Goal: Register for event/course

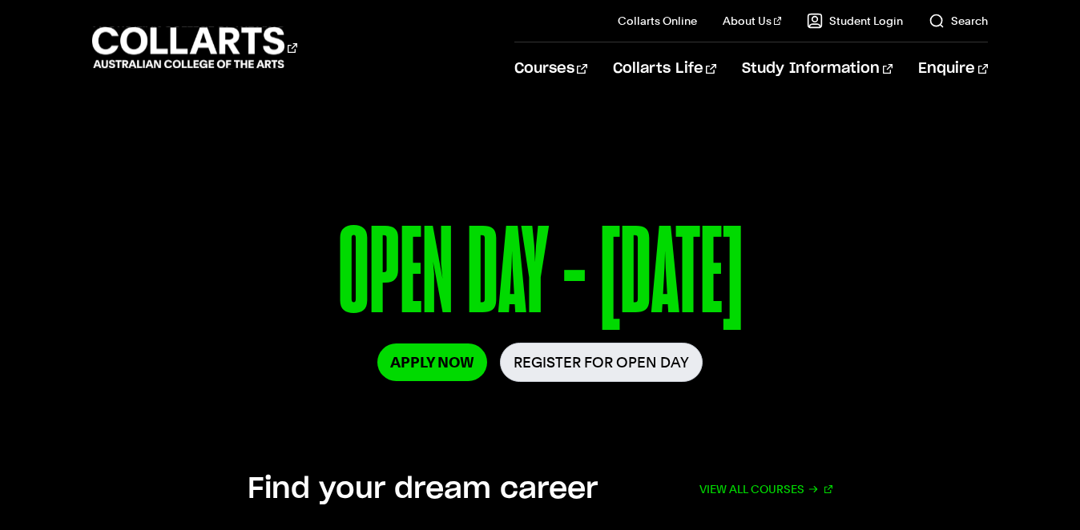
scroll to position [159, 0]
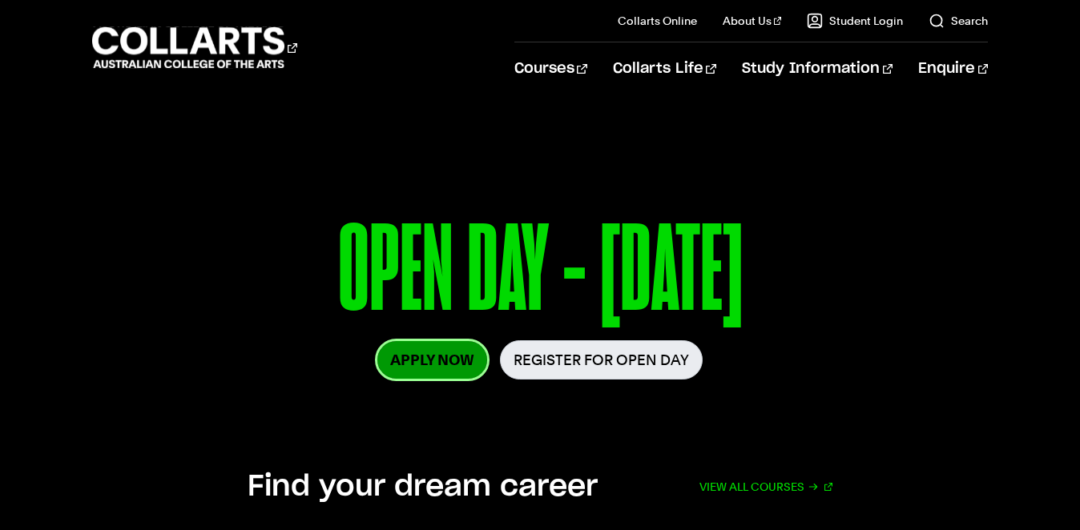
click at [444, 365] on link "Apply Now" at bounding box center [432, 360] width 110 height 38
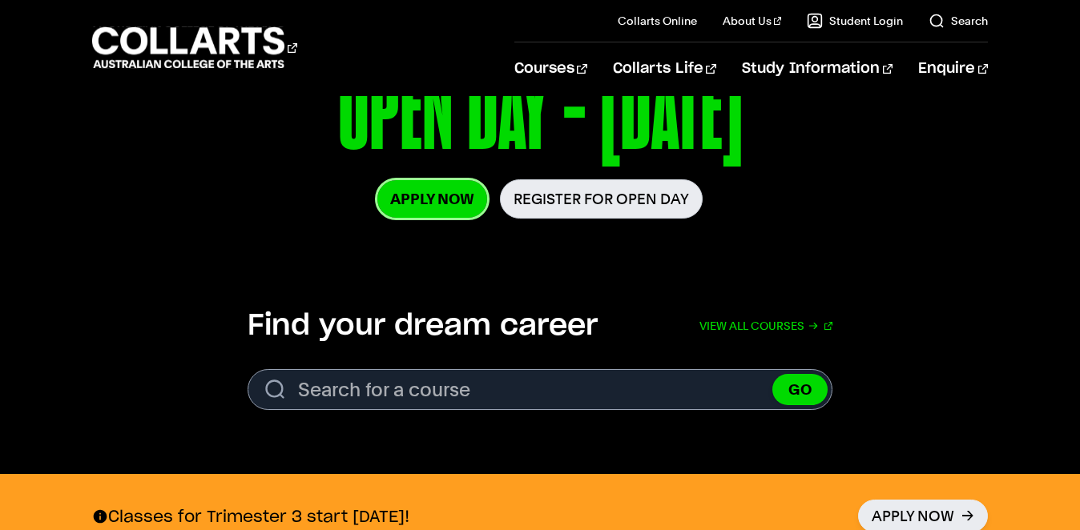
scroll to position [335, 0]
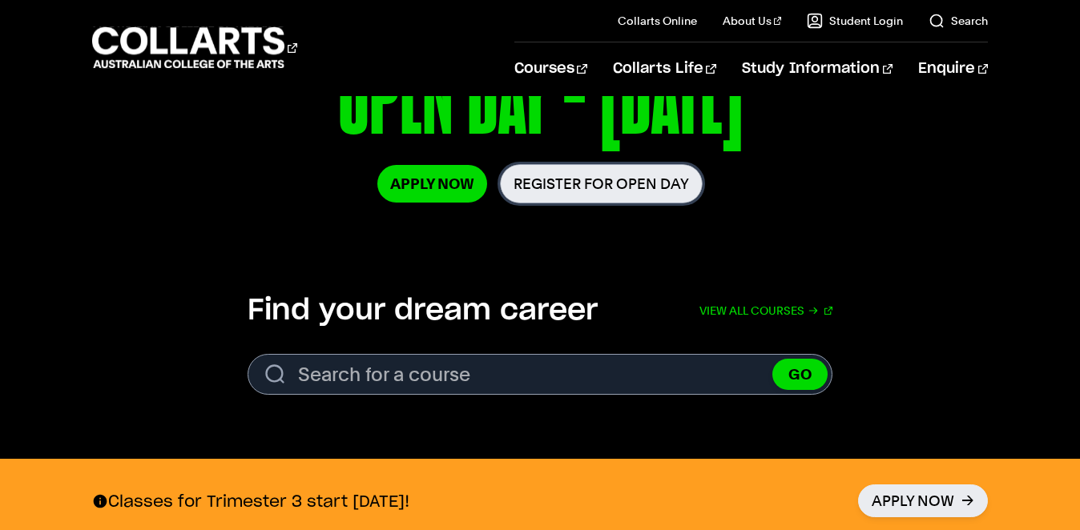
click at [607, 182] on link "Register for Open Day" at bounding box center [601, 183] width 203 height 39
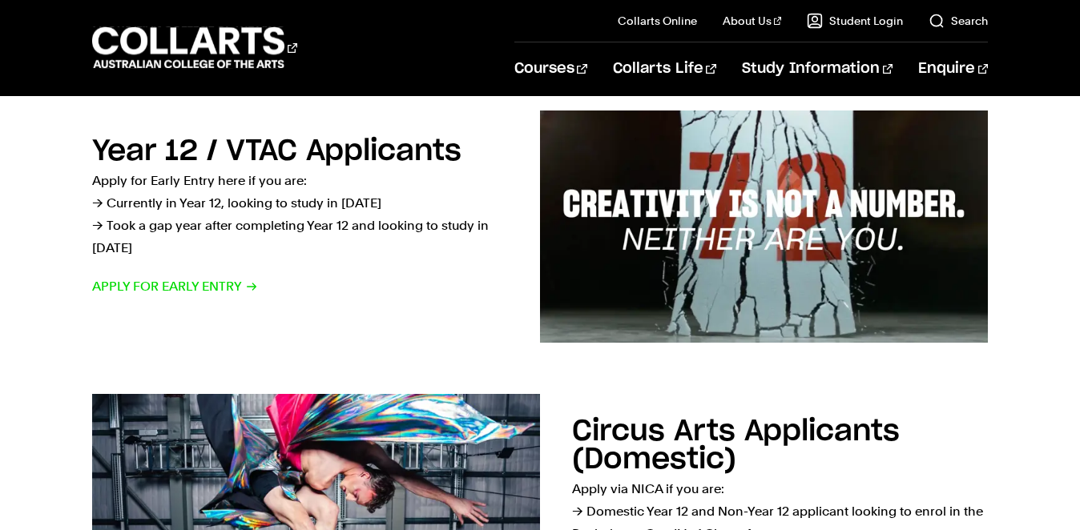
scroll to position [550, 0]
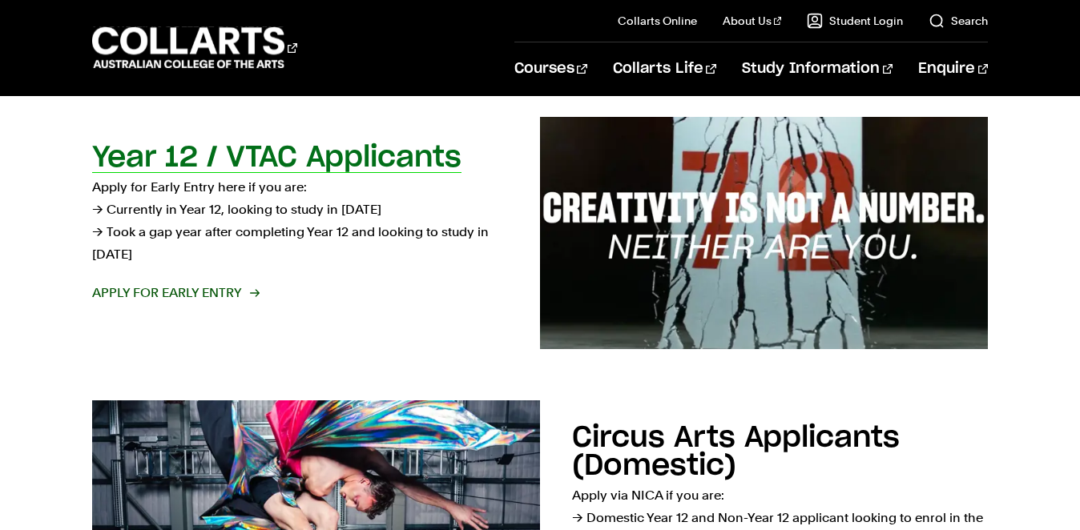
click at [215, 290] on span "Apply for Early Entry" at bounding box center [175, 293] width 166 height 22
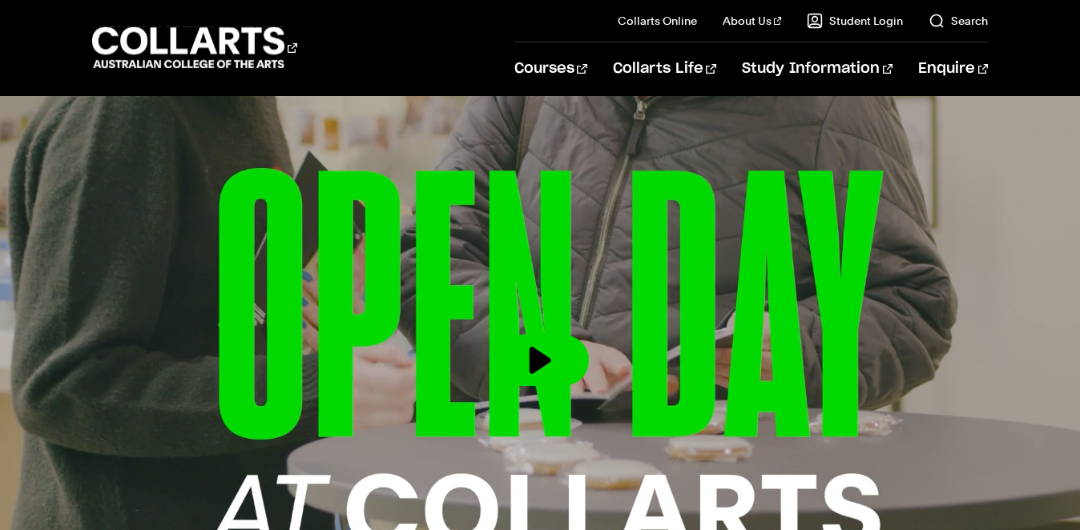
scroll to position [375, 0]
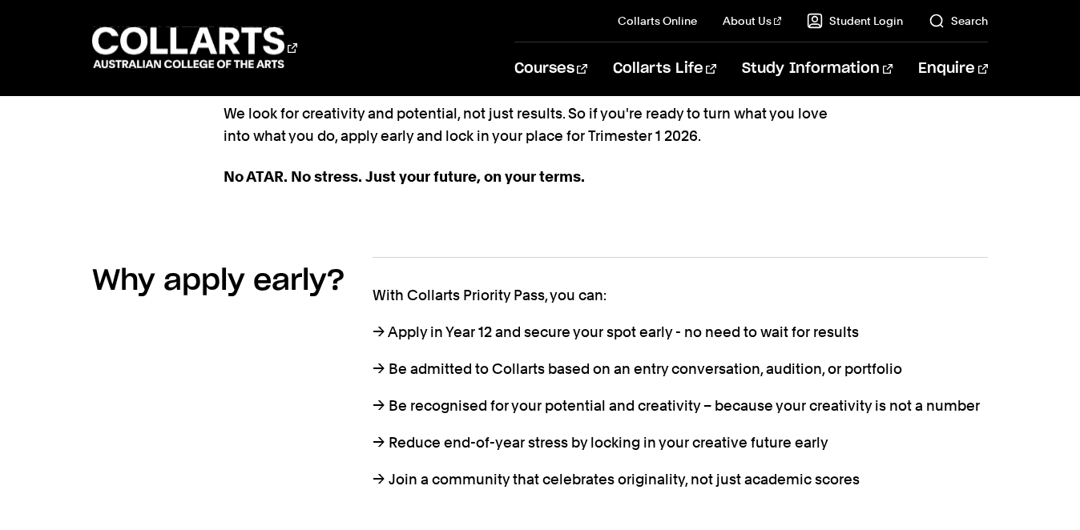
scroll to position [688, 0]
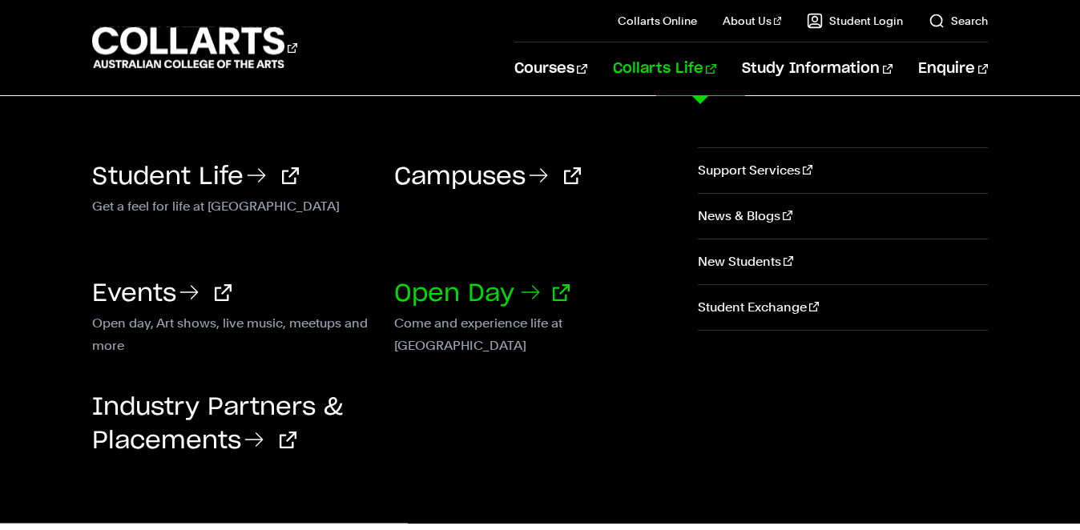
click at [415, 300] on link "Open Day" at bounding box center [481, 294] width 175 height 24
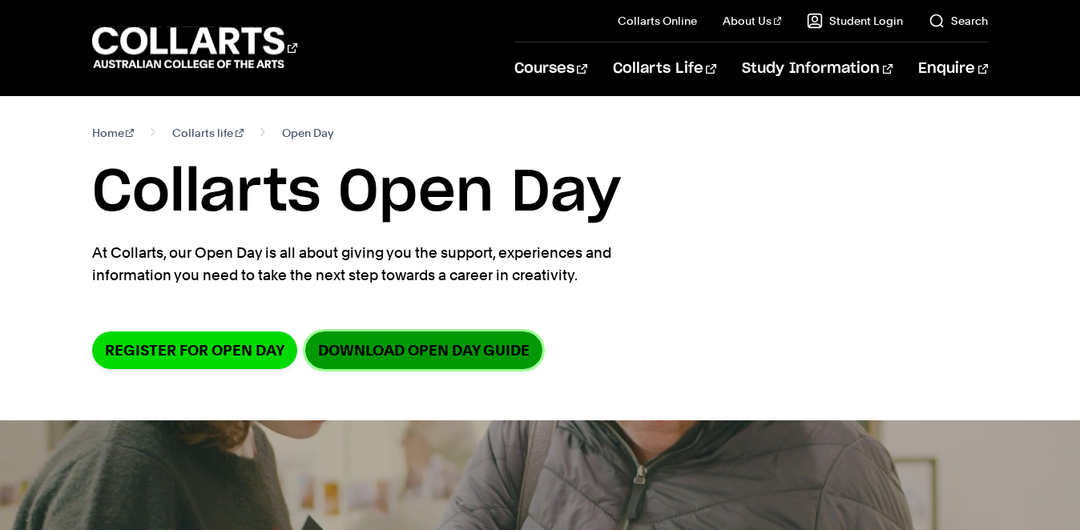
click at [430, 359] on link "DOWNLOAD OPEN DAY GUIDE" at bounding box center [423, 351] width 237 height 38
